Goal: Task Accomplishment & Management: Manage account settings

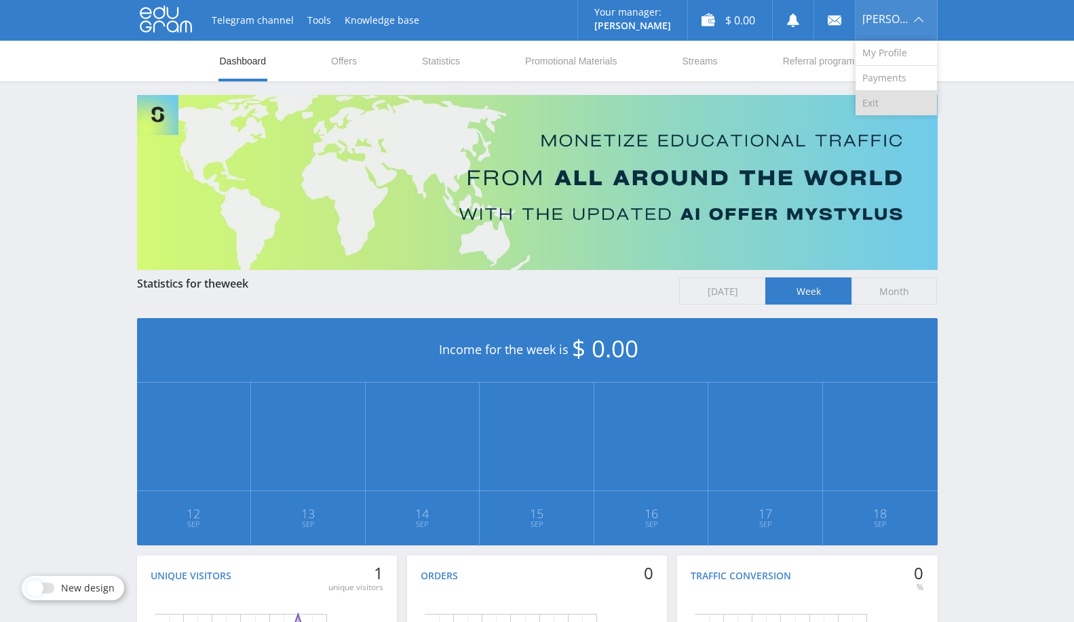
click at [878, 104] on link "Exit" at bounding box center [896, 103] width 81 height 24
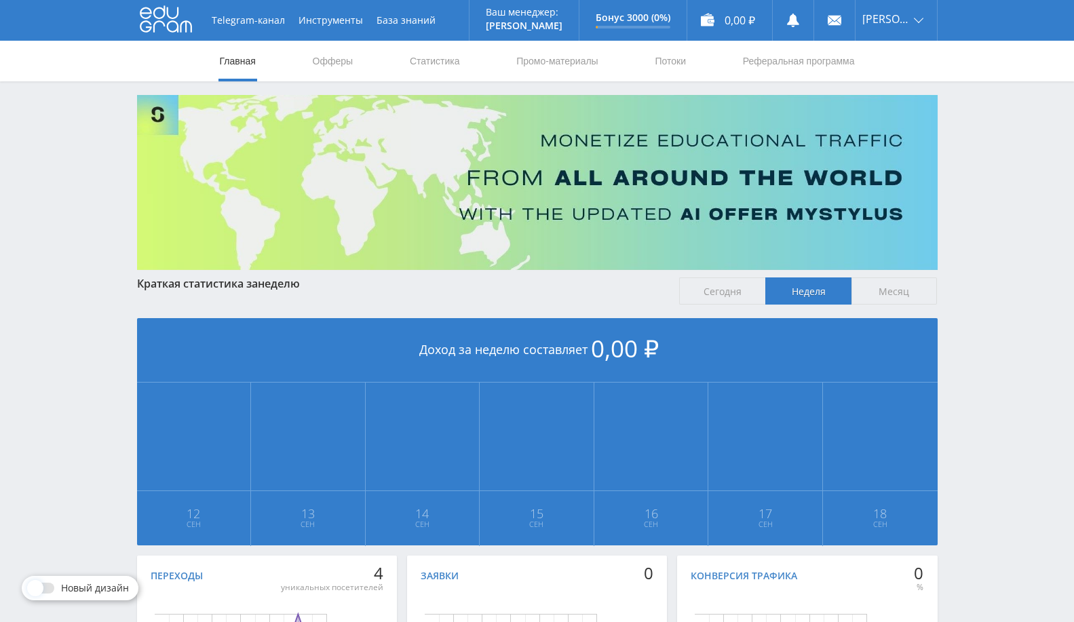
click at [364, 69] on nav "Главная Офферы Статистика Промо-материалы Потоки Реферальная программа" at bounding box center [538, 61] width 638 height 41
click at [330, 66] on link "Офферы" at bounding box center [332, 61] width 43 height 41
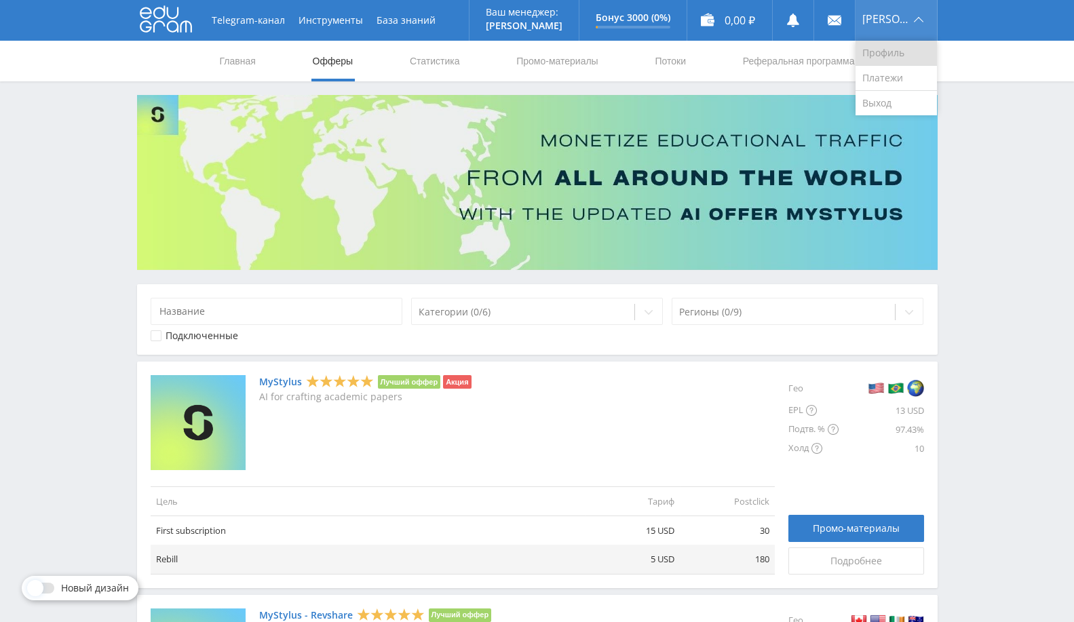
drag, startPoint x: 921, startPoint y: 10, endPoint x: 907, endPoint y: 48, distance: 39.7
click at [921, 10] on div "Elena" at bounding box center [896, 20] width 81 height 41
click at [897, 111] on link "Выход" at bounding box center [896, 103] width 81 height 24
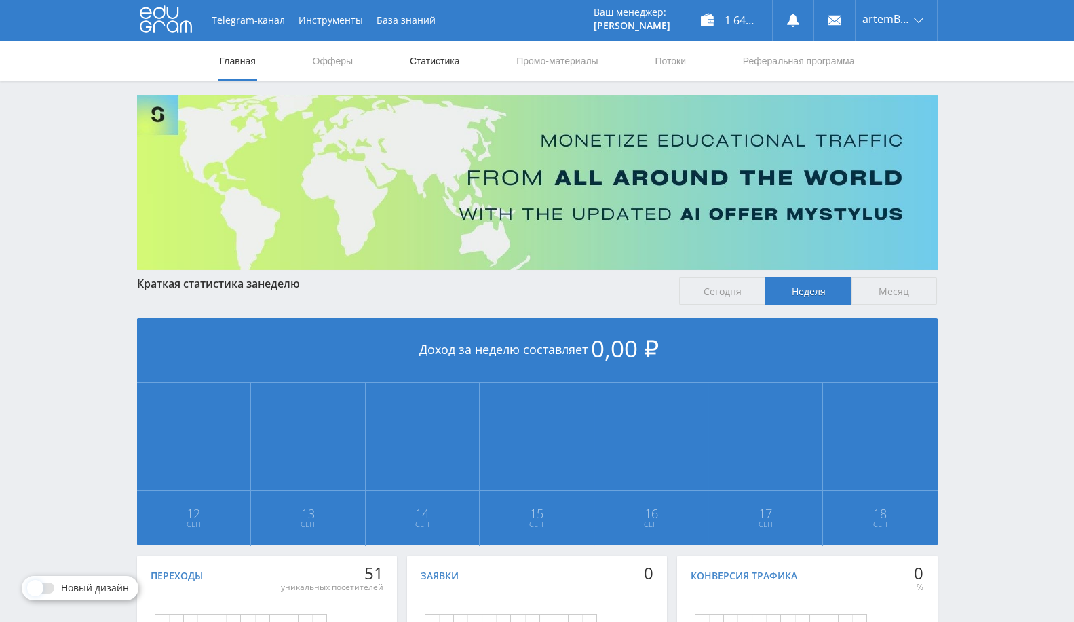
click at [447, 62] on link "Статистика" at bounding box center [435, 61] width 53 height 41
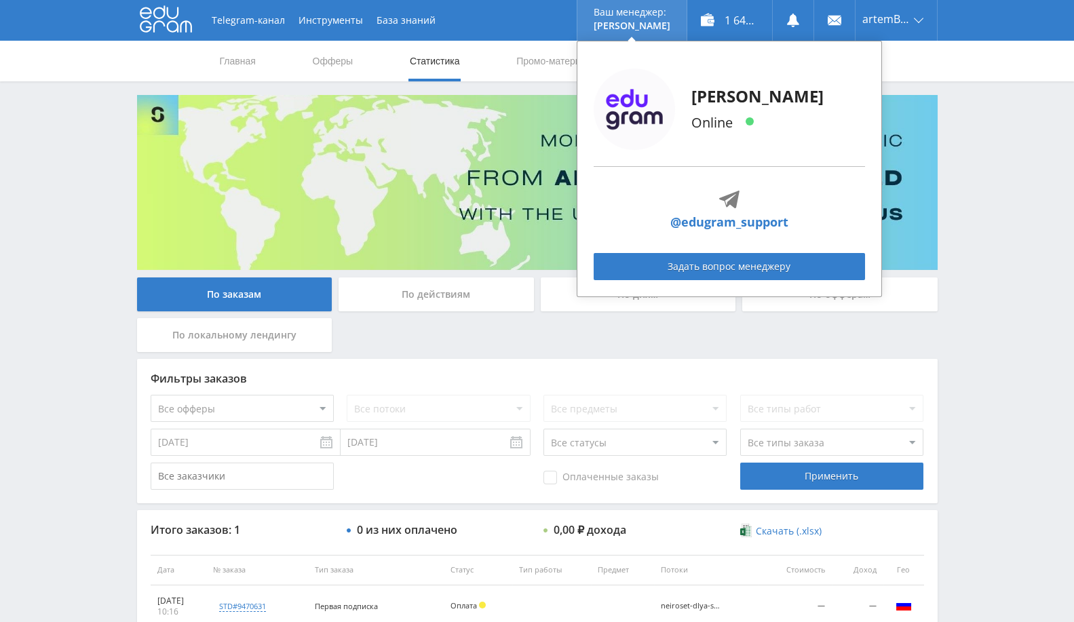
click at [675, 58] on div "Alex Online @edugram_support Задать вопрос менеджеру" at bounding box center [729, 169] width 305 height 257
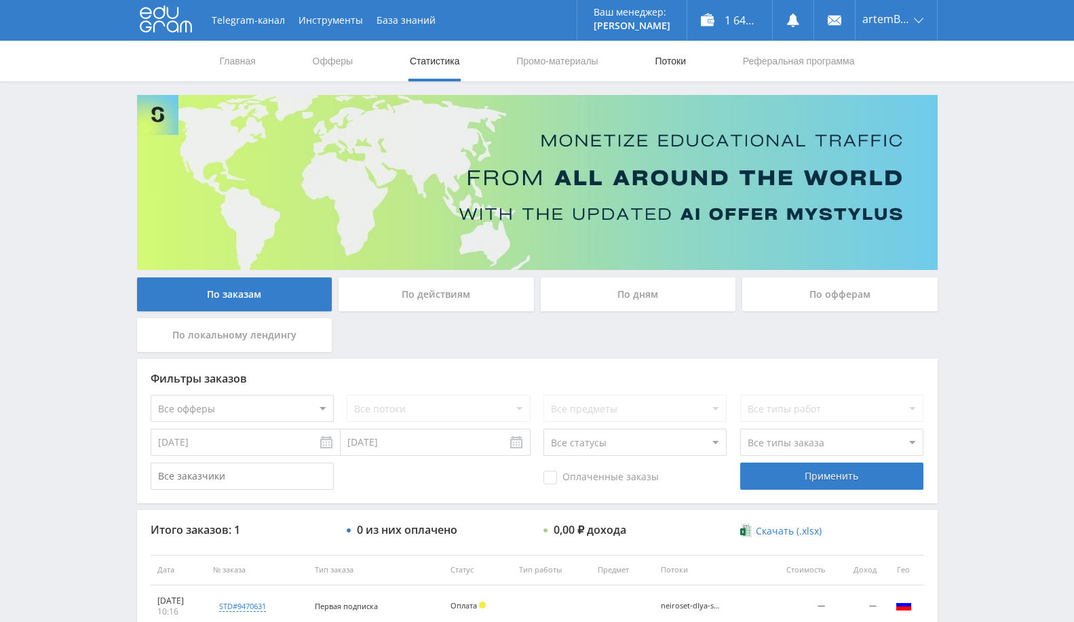
click at [658, 71] on link "Потоки" at bounding box center [670, 61] width 34 height 41
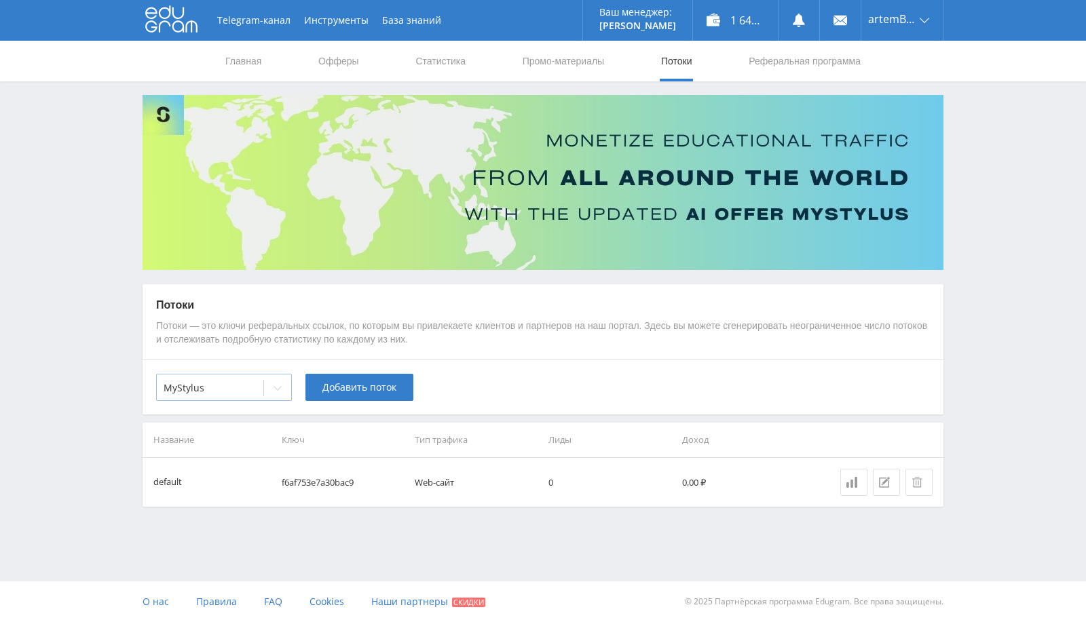
click at [254, 390] on div at bounding box center [210, 388] width 93 height 14
click at [222, 397] on div "MyStylus" at bounding box center [210, 388] width 107 height 19
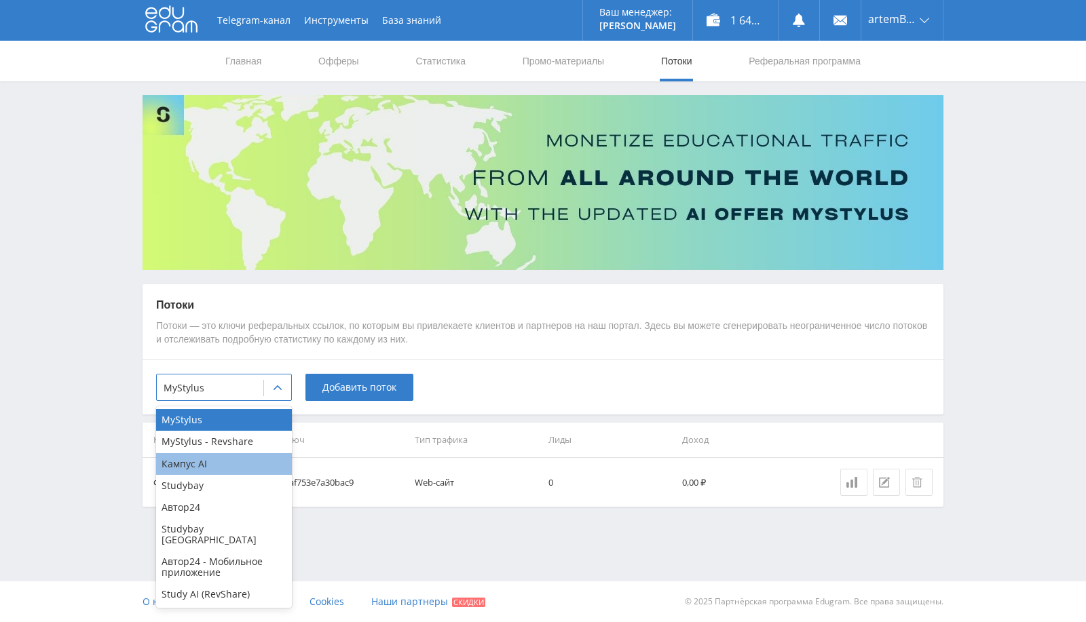
click at [238, 468] on div "Кампус AI" at bounding box center [224, 464] width 136 height 22
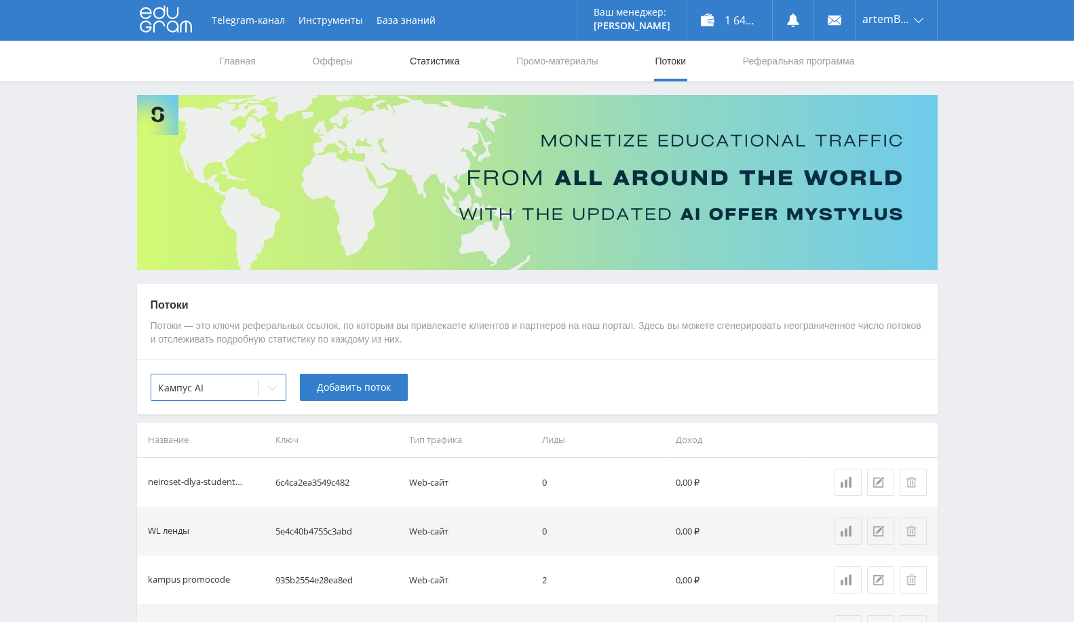
click at [442, 54] on link "Статистика" at bounding box center [435, 61] width 53 height 41
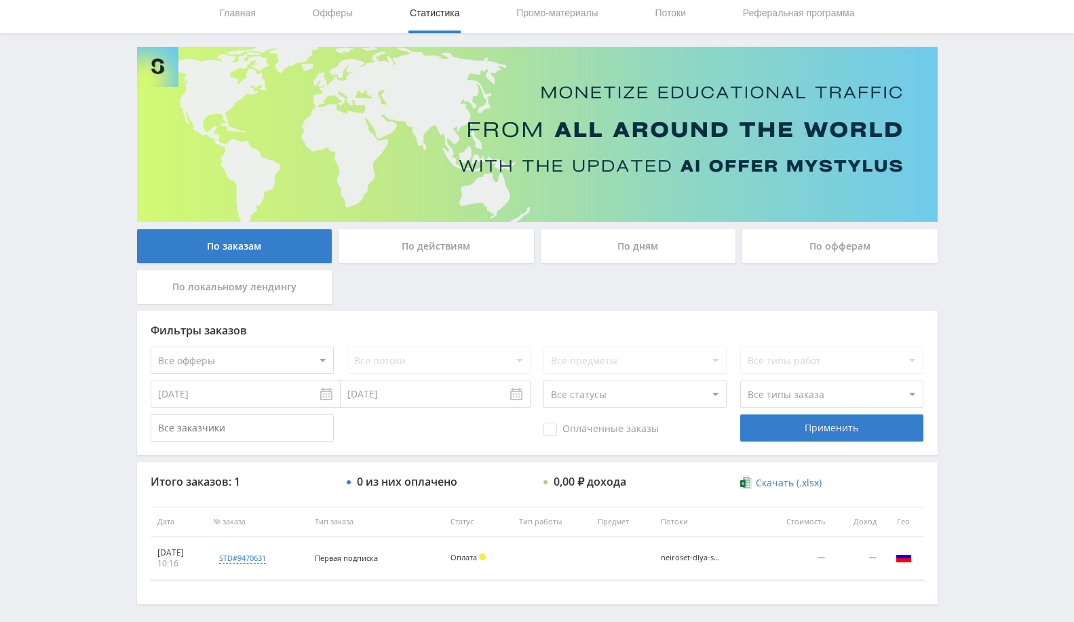
scroll to position [104, 0]
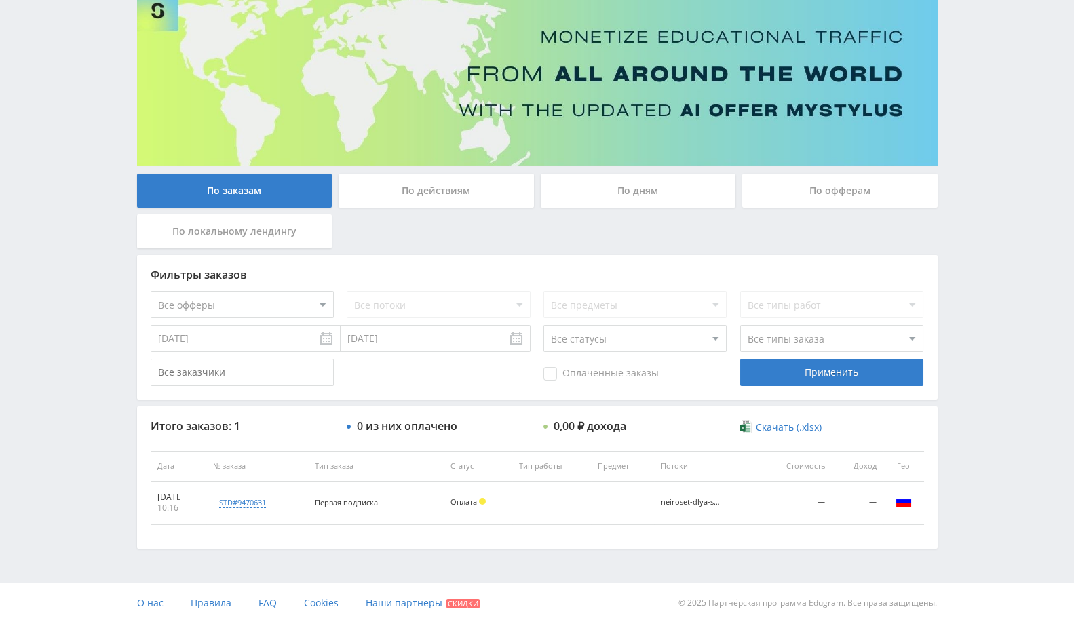
click at [282, 299] on select "Все офферы MyStylus MyStylus - Revshare Кампус AI Studybay Автор24 Studybay Bra…" at bounding box center [242, 304] width 183 height 27
select select "340"
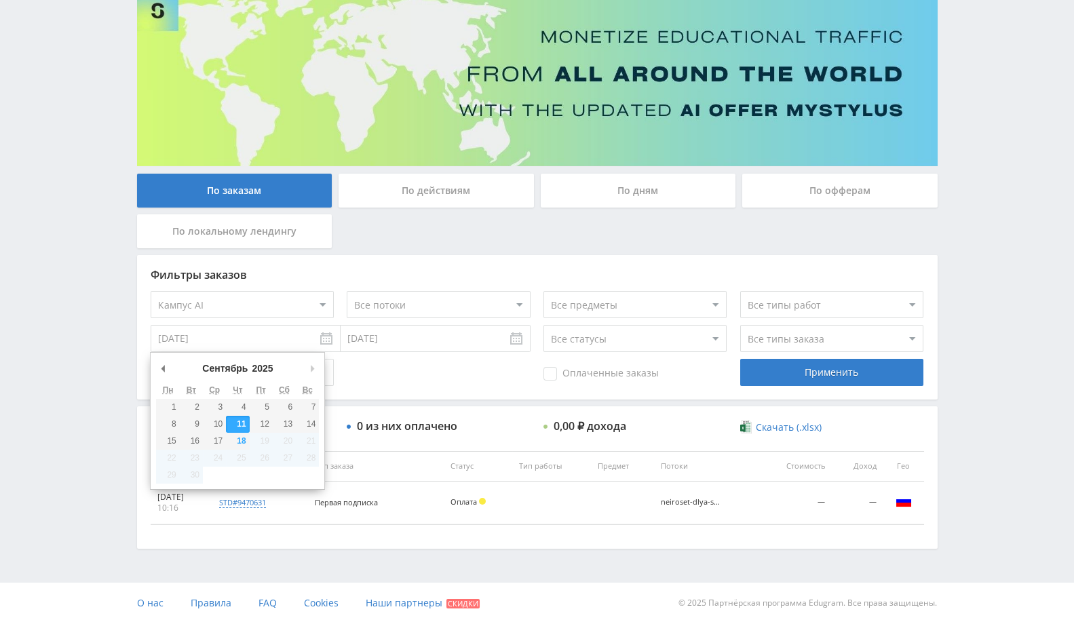
click at [248, 339] on input "11.09.2025" at bounding box center [246, 338] width 190 height 27
type input "01.05.2025"
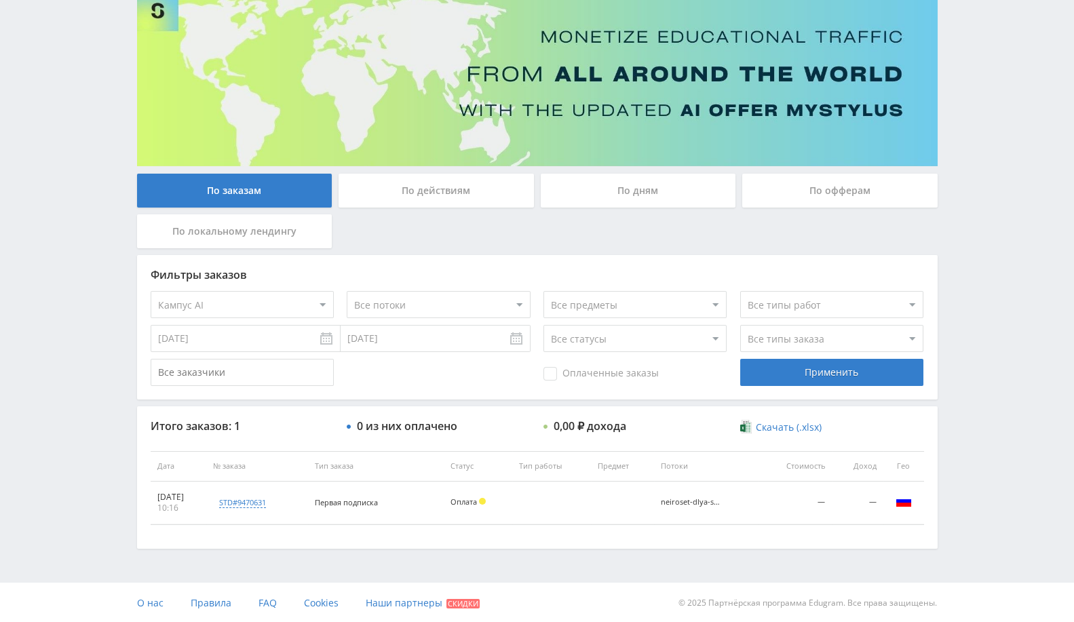
drag, startPoint x: 829, startPoint y: 390, endPoint x: 840, endPoint y: 377, distance: 17.4
click at [831, 390] on div "Фильтры заказов Все офферы MyStylus MyStylus - Revshare Кампус AI Studybay Авто…" at bounding box center [537, 327] width 801 height 145
click at [840, 377] on div "Применить" at bounding box center [831, 372] width 183 height 27
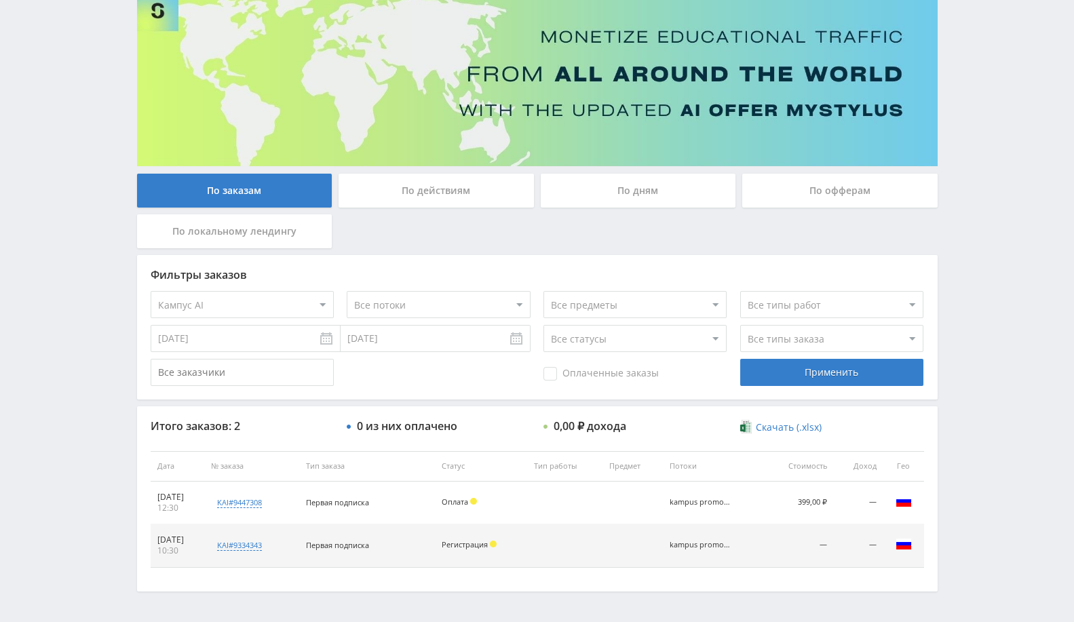
scroll to position [0, 0]
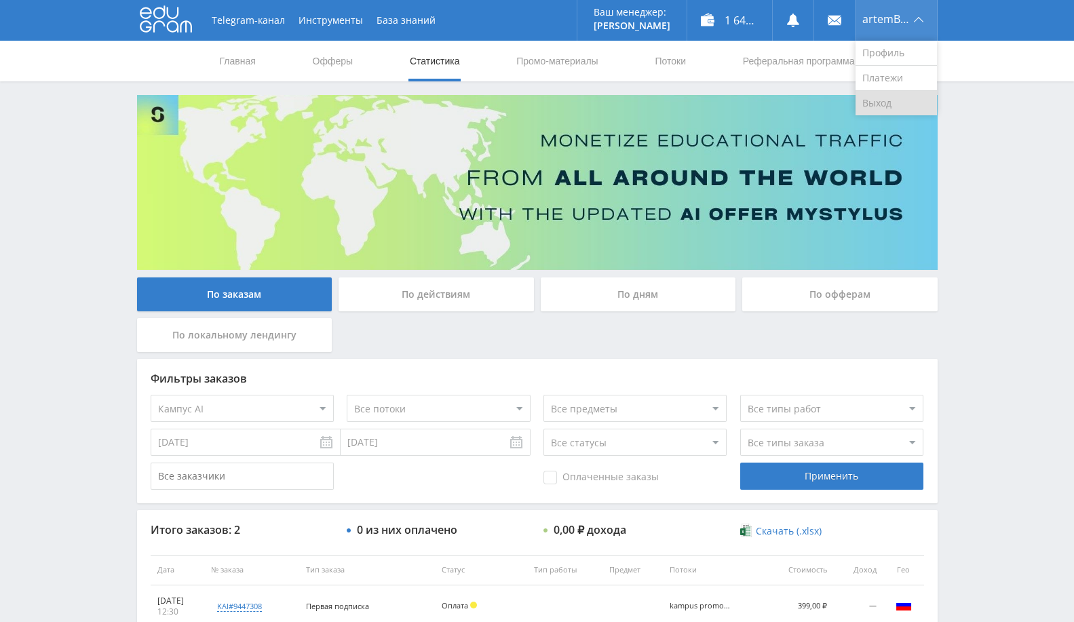
click at [895, 96] on link "Выход" at bounding box center [896, 103] width 81 height 24
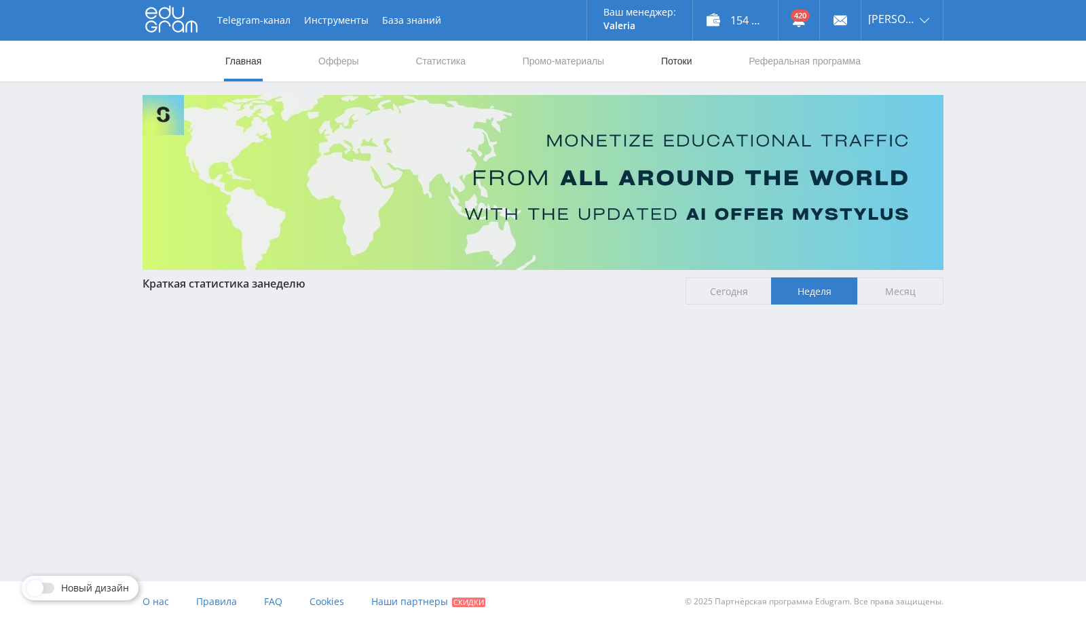
click at [668, 59] on link "Потоки" at bounding box center [677, 61] width 34 height 41
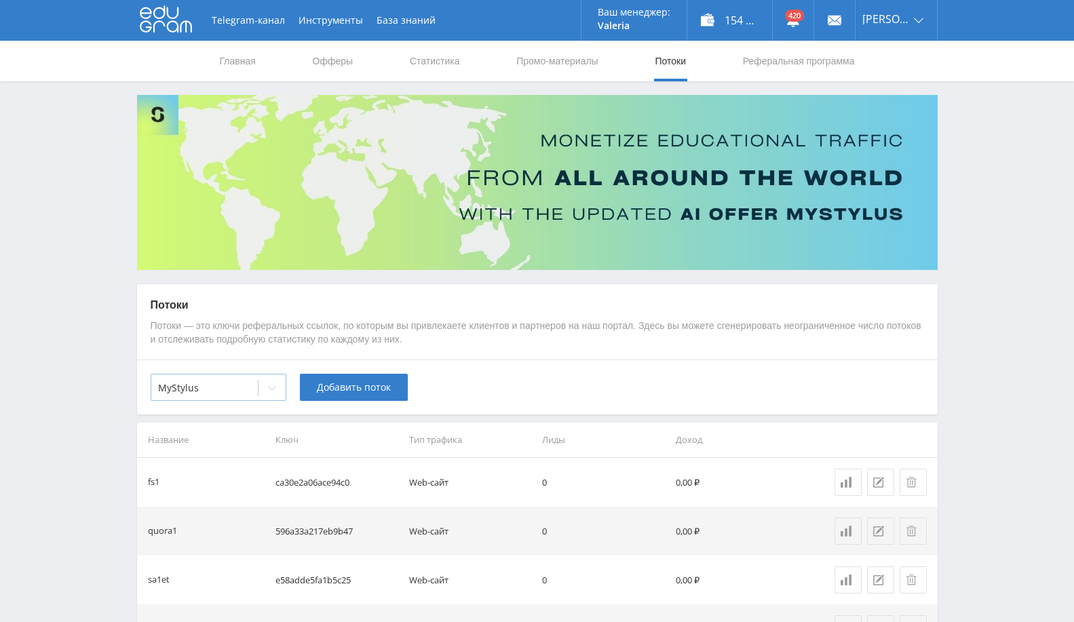
click at [262, 390] on div at bounding box center [272, 388] width 27 height 27
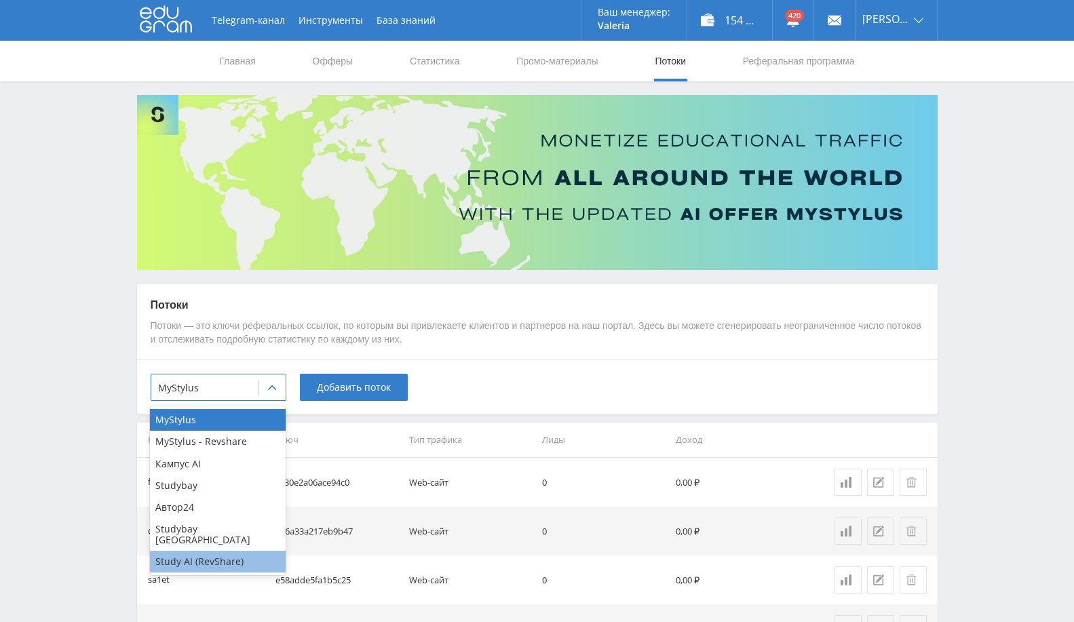
click at [212, 557] on div "Study AI (RevShare)" at bounding box center [218, 562] width 136 height 22
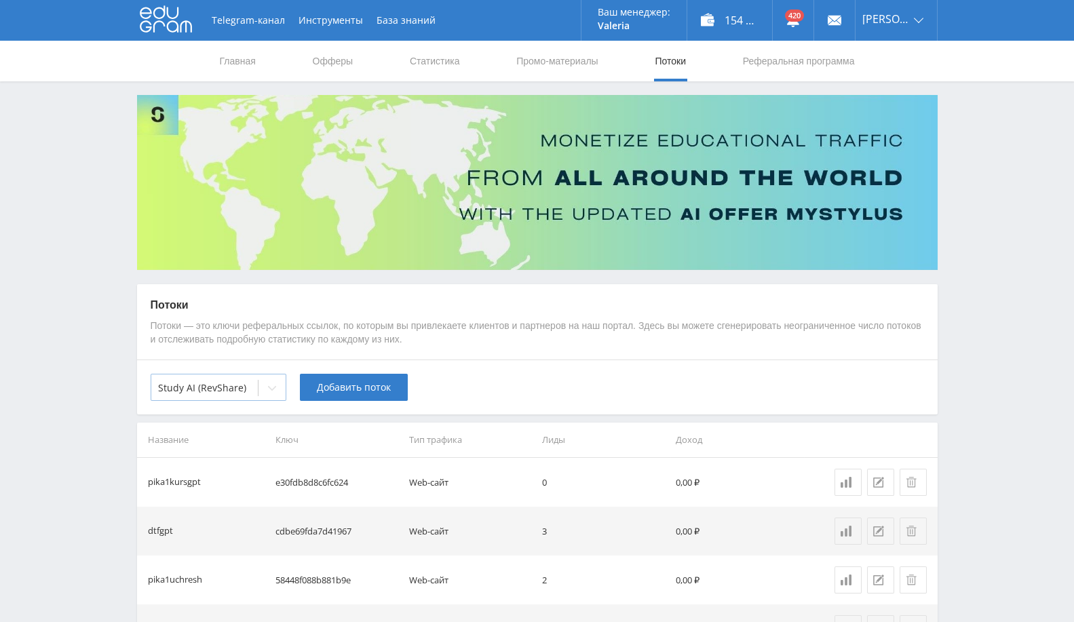
click at [252, 390] on div "Study AI (RevShare)" at bounding box center [204, 388] width 107 height 19
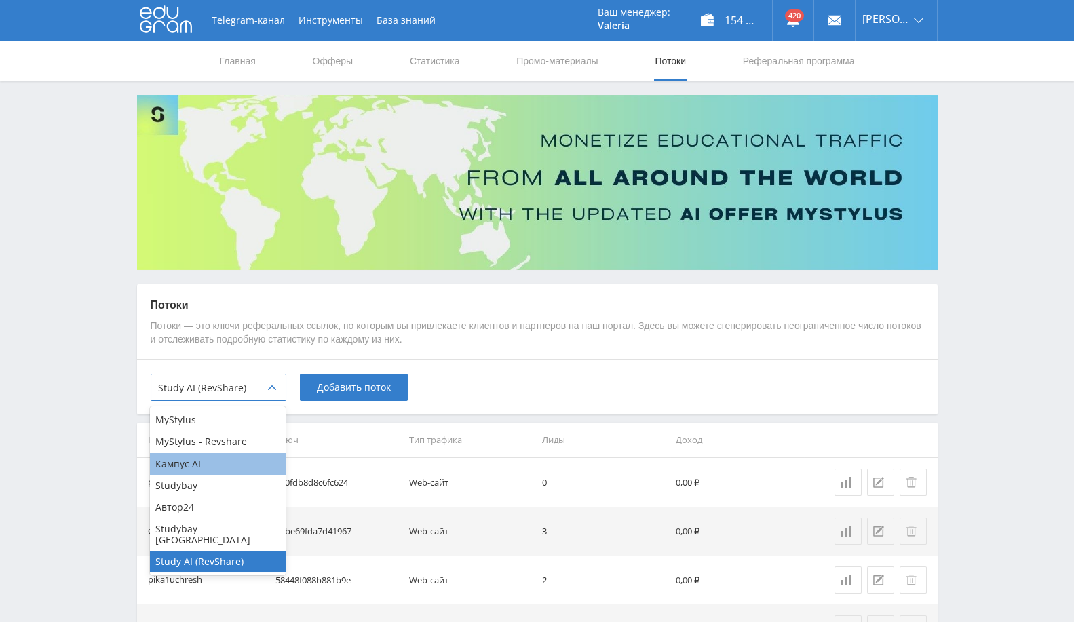
click at [226, 463] on div "Кампус AI" at bounding box center [218, 464] width 136 height 22
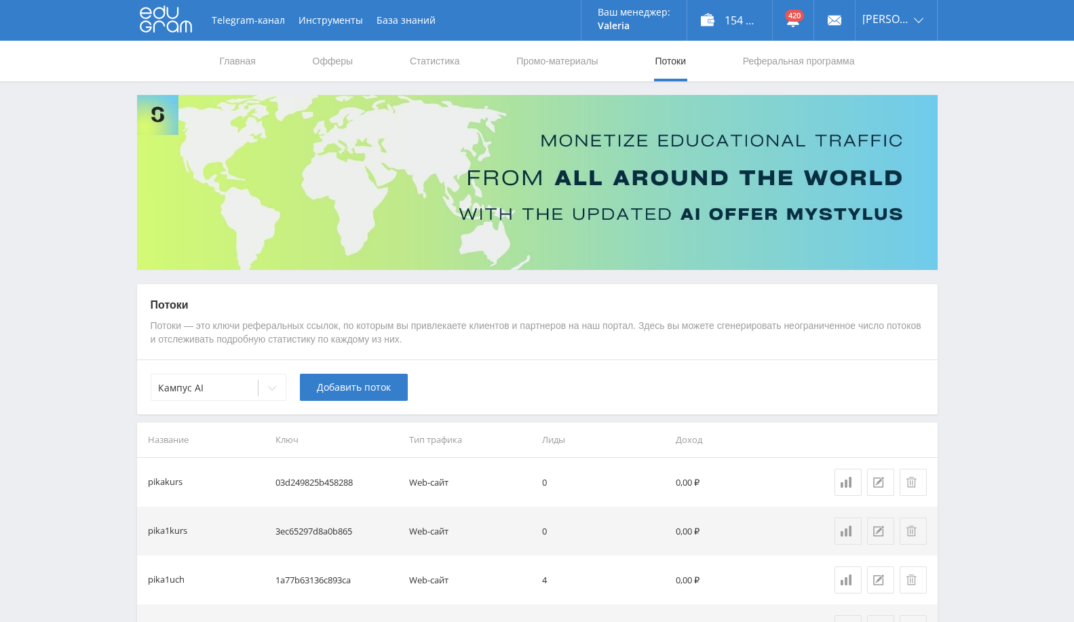
drag, startPoint x: 148, startPoint y: 487, endPoint x: 185, endPoint y: 476, distance: 38.4
click at [185, 476] on div "pikakurs" at bounding box center [195, 483] width 95 height 14
drag, startPoint x: 533, startPoint y: 67, endPoint x: 535, endPoint y: 85, distance: 18.5
click at [533, 67] on link "Промо-материалы" at bounding box center [557, 61] width 84 height 41
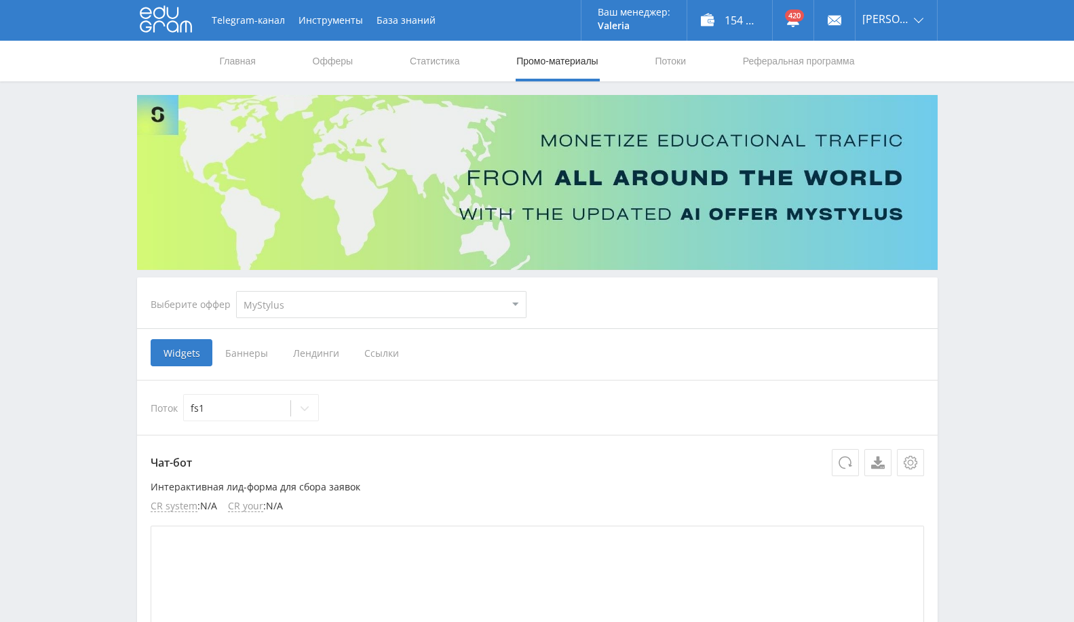
drag, startPoint x: 345, startPoint y: 305, endPoint x: 349, endPoint y: 316, distance: 12.5
click at [345, 303] on select "MyStylus MyStylus - Revshare Кампус AI Studybay Автор24 Studybay [GEOGRAPHIC_DA…" at bounding box center [381, 304] width 290 height 27
select select "376"
click at [236, 291] on select "MyStylus MyStylus - Revshare Кампус AI Studybay Автор24 Studybay [GEOGRAPHIC_DA…" at bounding box center [381, 304] width 290 height 27
click at [371, 350] on span "Ссылки" at bounding box center [382, 352] width 60 height 27
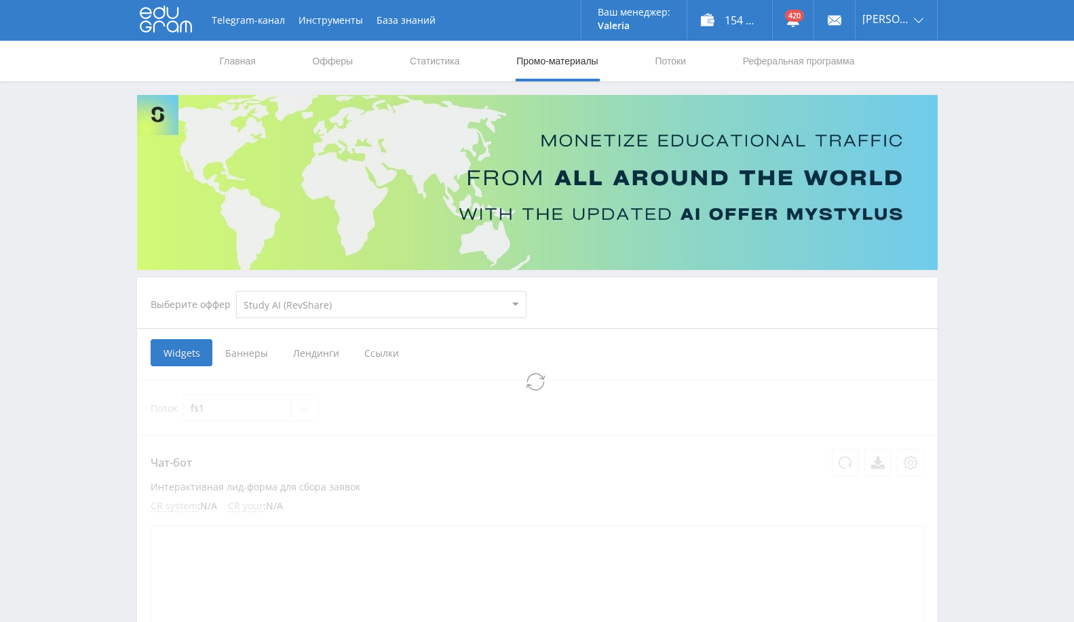
click at [0, 0] on input "Ссылки" at bounding box center [0, 0] width 0 height 0
select select "376"
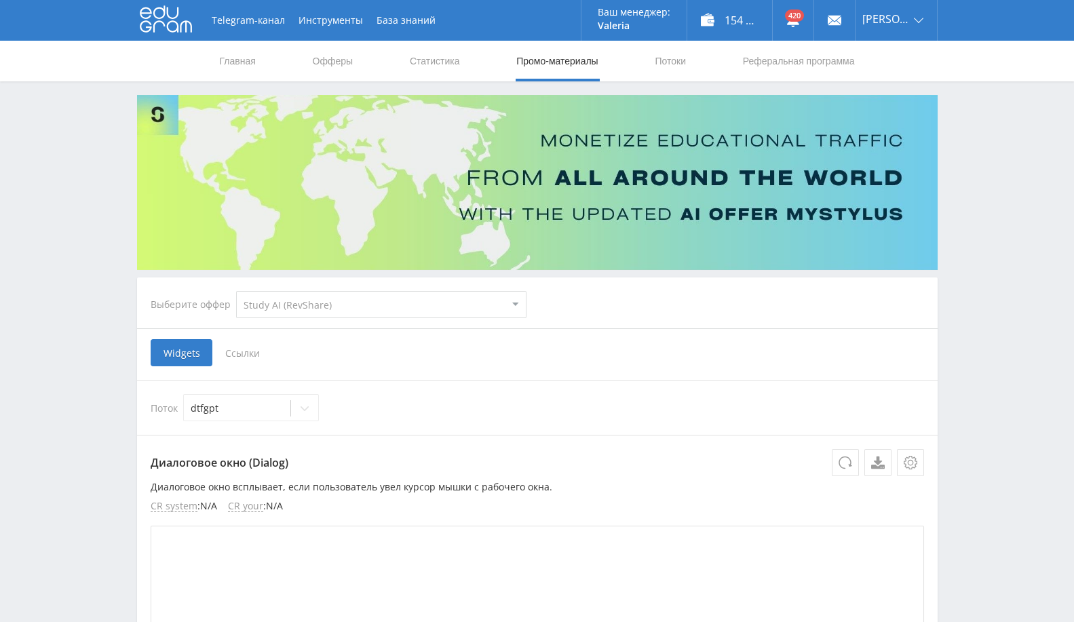
click at [256, 347] on span "Ссылки" at bounding box center [242, 352] width 60 height 27
click at [0, 0] on input "Ссылки" at bounding box center [0, 0] width 0 height 0
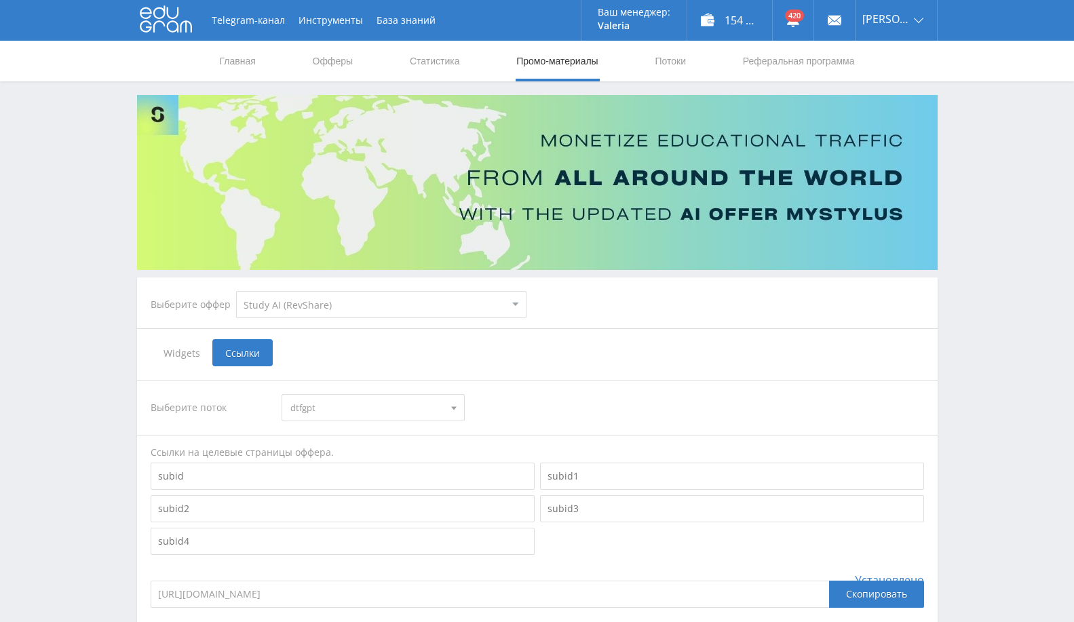
click at [334, 414] on span "dtfgpt" at bounding box center [366, 408] width 153 height 26
click at [360, 550] on button "pika1kursgpt" at bounding box center [373, 550] width 182 height 19
click at [680, 58] on link "Потоки" at bounding box center [670, 61] width 34 height 41
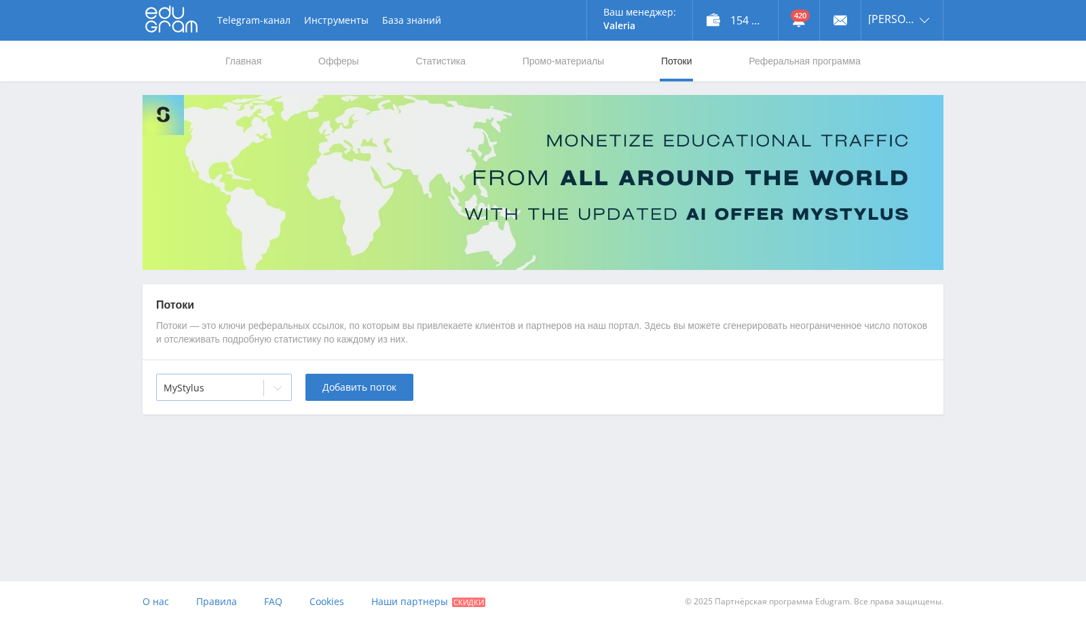
click at [260, 381] on div "MyStylus" at bounding box center [210, 388] width 107 height 19
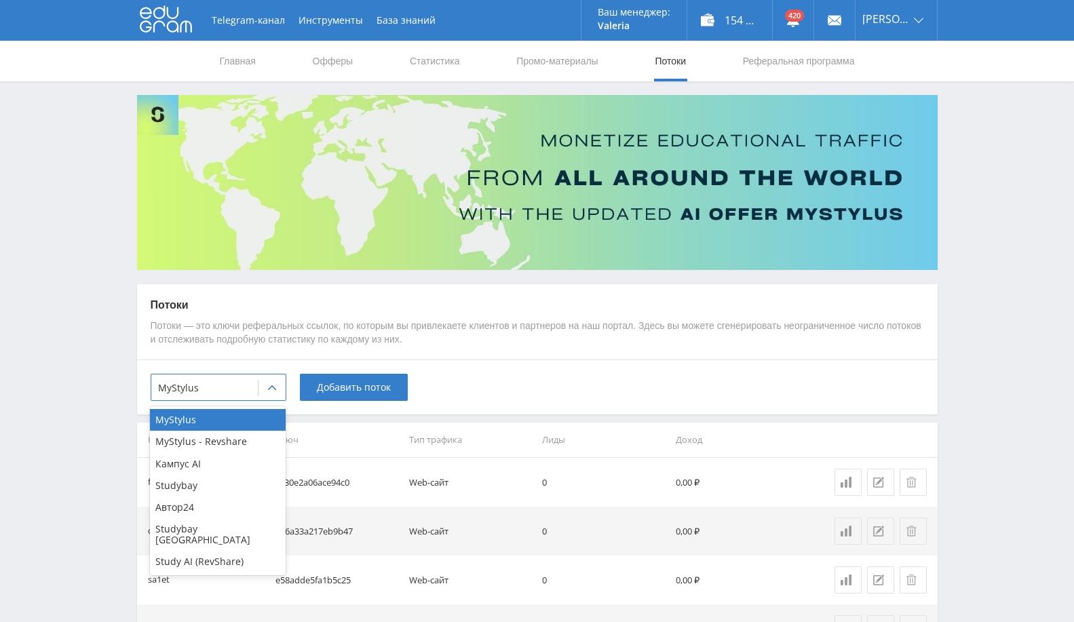
click at [198, 551] on div "Study AI (RevShare)" at bounding box center [218, 562] width 136 height 22
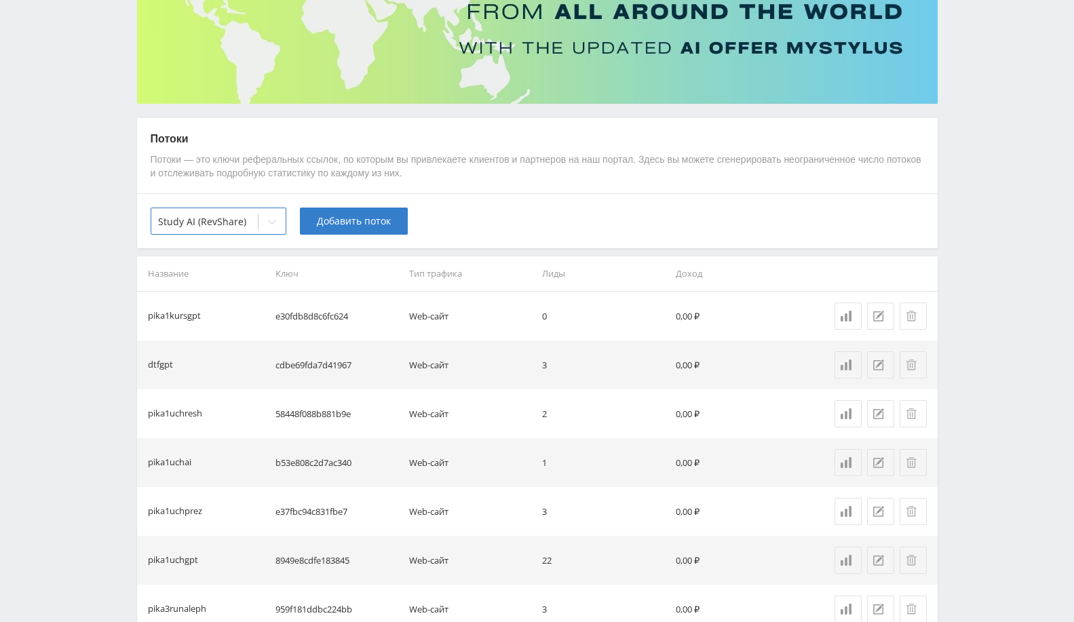
scroll to position [151, 0]
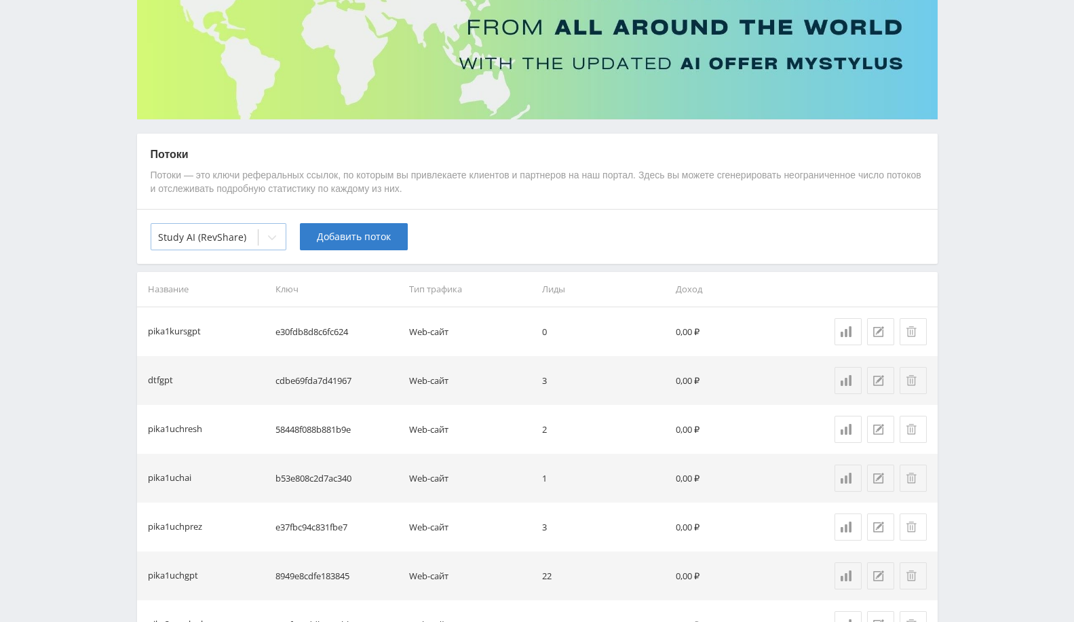
click at [267, 231] on div at bounding box center [272, 237] width 27 height 27
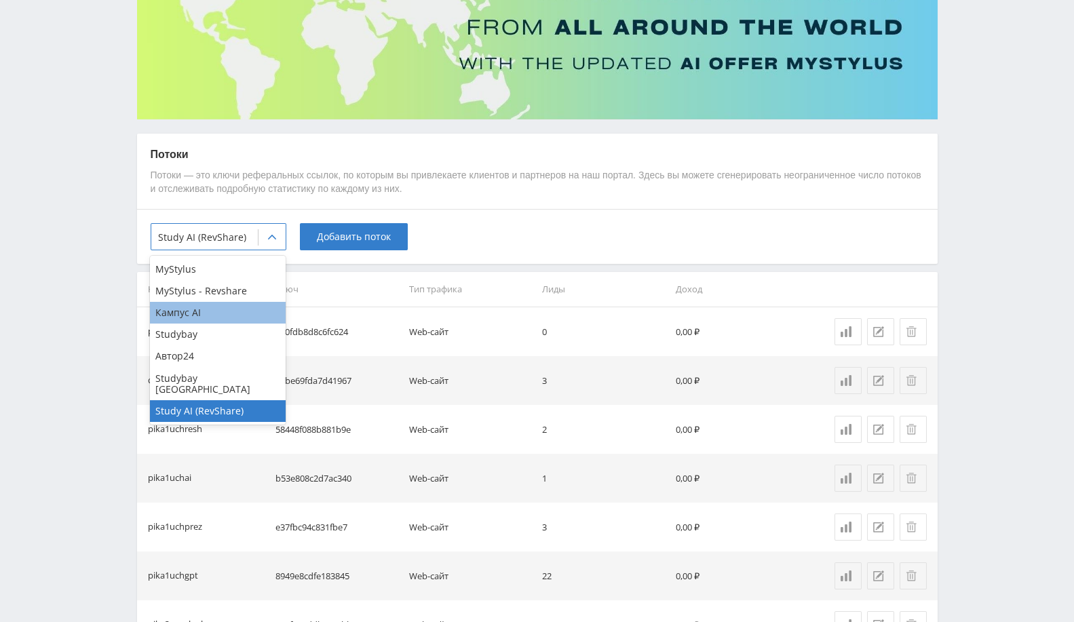
click at [229, 305] on div "Кампус AI" at bounding box center [218, 313] width 136 height 22
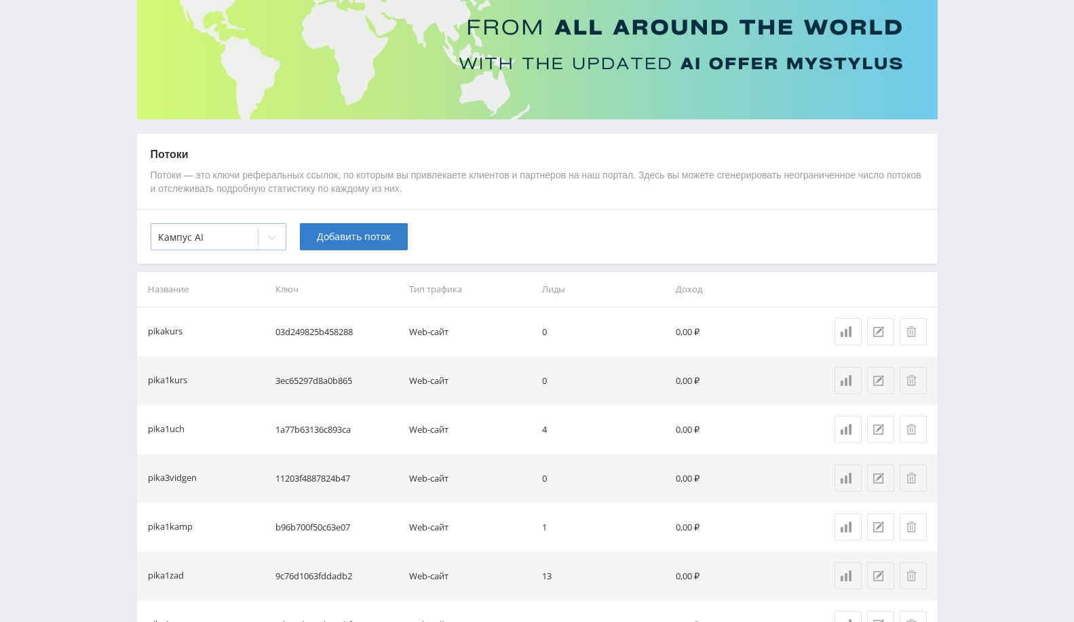
click at [262, 243] on div at bounding box center [272, 237] width 27 height 27
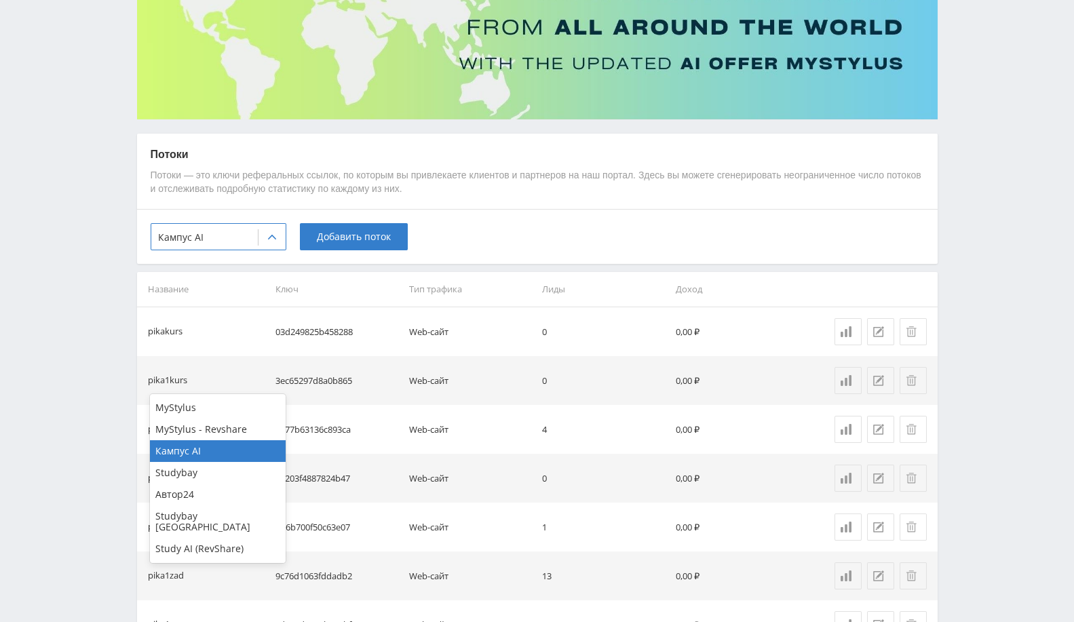
scroll to position [0, 0]
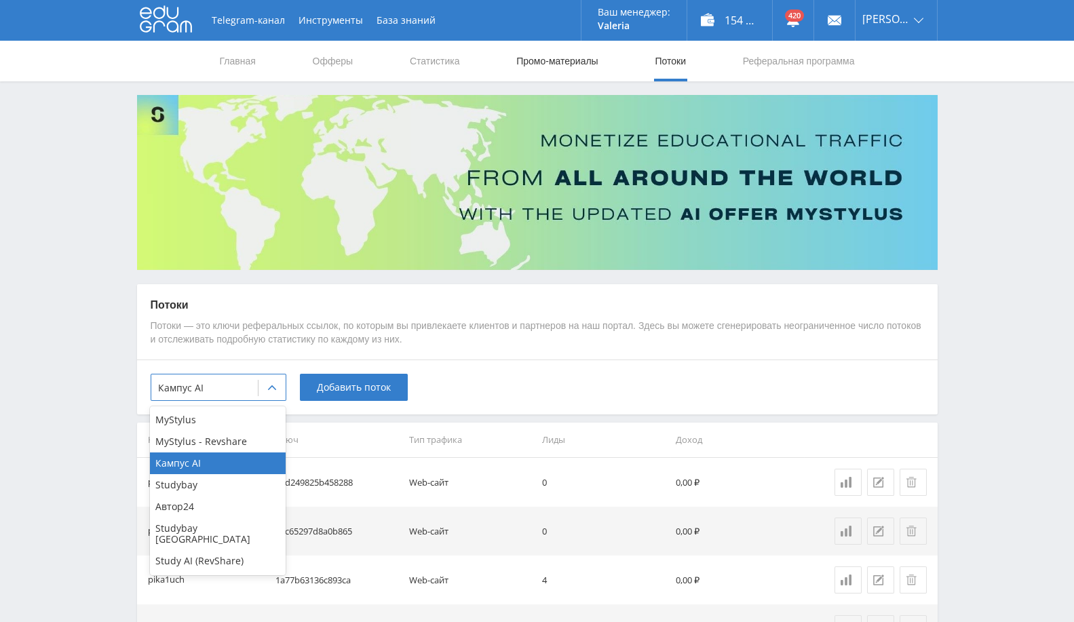
click at [555, 73] on link "Промо-материалы" at bounding box center [557, 61] width 84 height 41
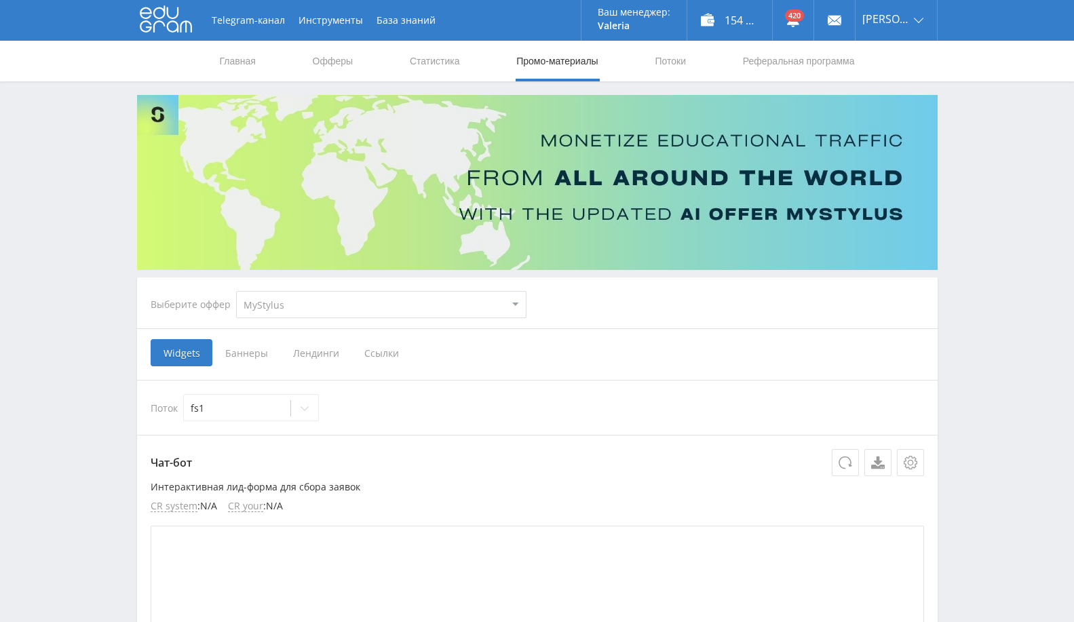
click at [302, 308] on select "MyStylus MyStylus - Revshare Кампус AI Studybay Автор24 Studybay [GEOGRAPHIC_DA…" at bounding box center [381, 304] width 290 height 27
select select "340"
click at [236, 291] on select "MyStylus MyStylus - Revshare Кампус AI Studybay Автор24 Studybay [GEOGRAPHIC_DA…" at bounding box center [381, 304] width 290 height 27
select select "340"
click at [311, 346] on span "Ссылки" at bounding box center [310, 352] width 60 height 27
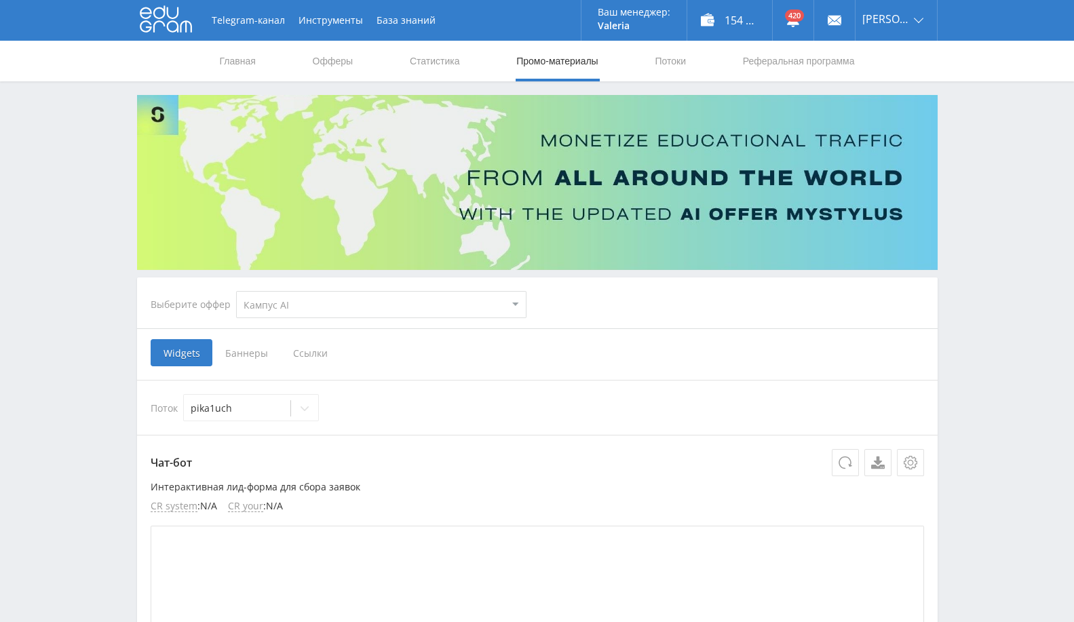
click at [0, 0] on input "Ссылки" at bounding box center [0, 0] width 0 height 0
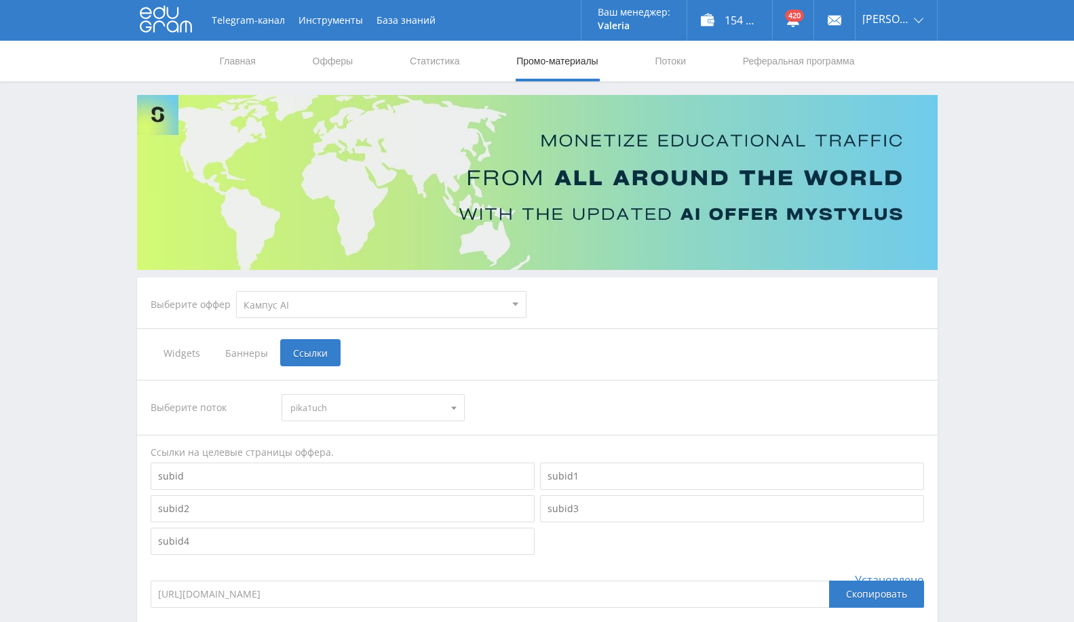
click at [327, 398] on span "pika1uch" at bounding box center [366, 408] width 153 height 26
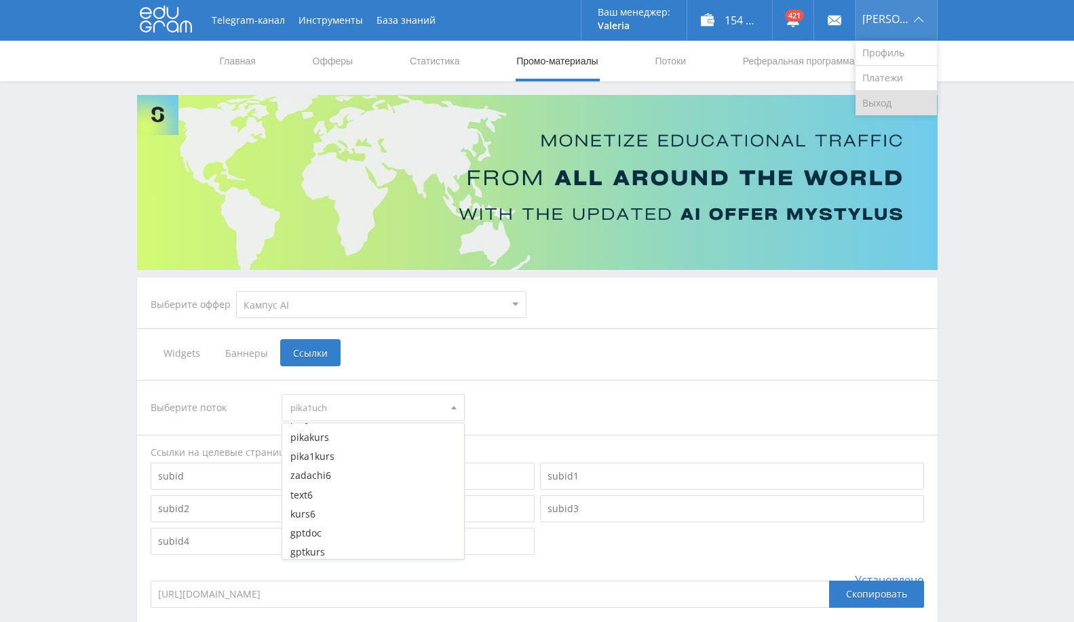
click at [893, 107] on link "Выход" at bounding box center [896, 103] width 81 height 24
